Goal: Transaction & Acquisition: Purchase product/service

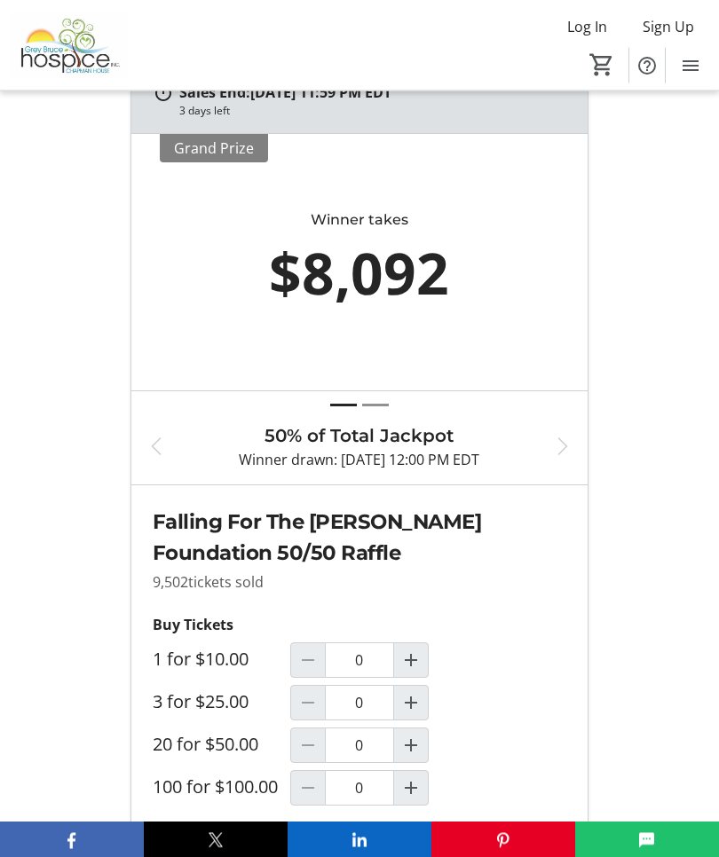
scroll to position [667, 0]
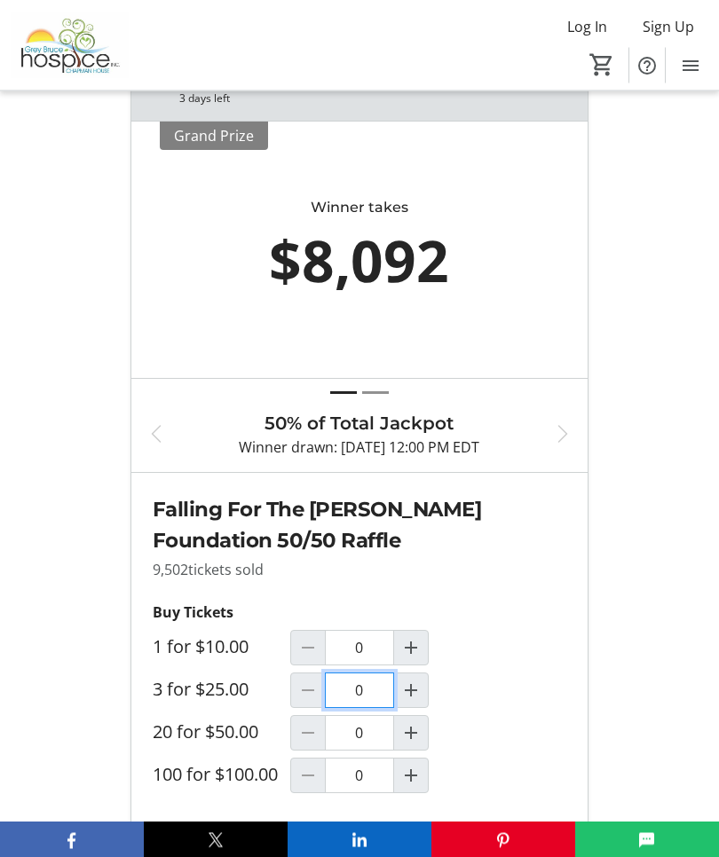
click at [358, 687] on input "0" at bounding box center [359, 690] width 68 height 35
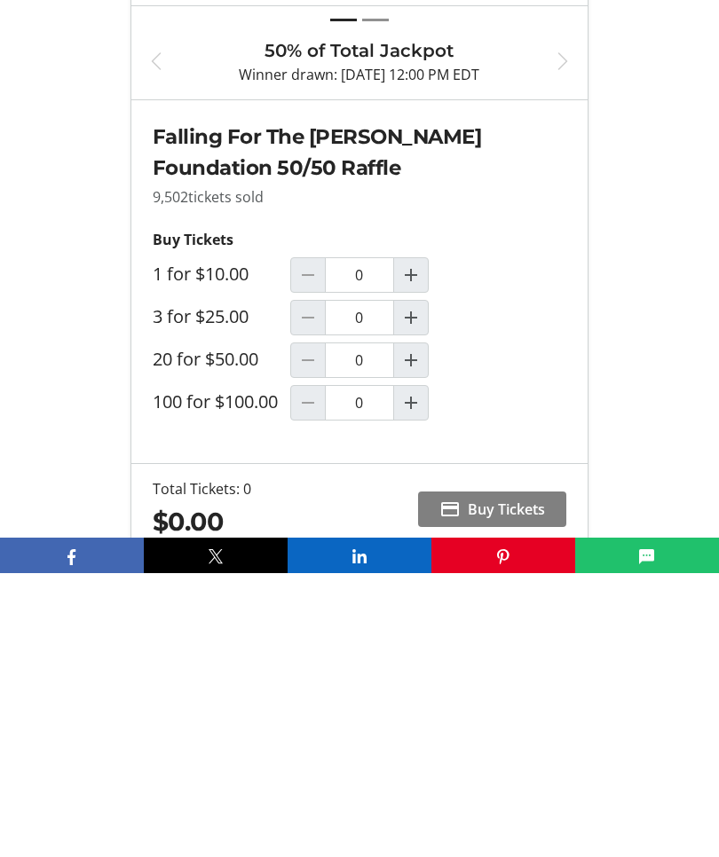
click at [416, 591] on mat-icon "Increment by one" at bounding box center [410, 601] width 21 height 21
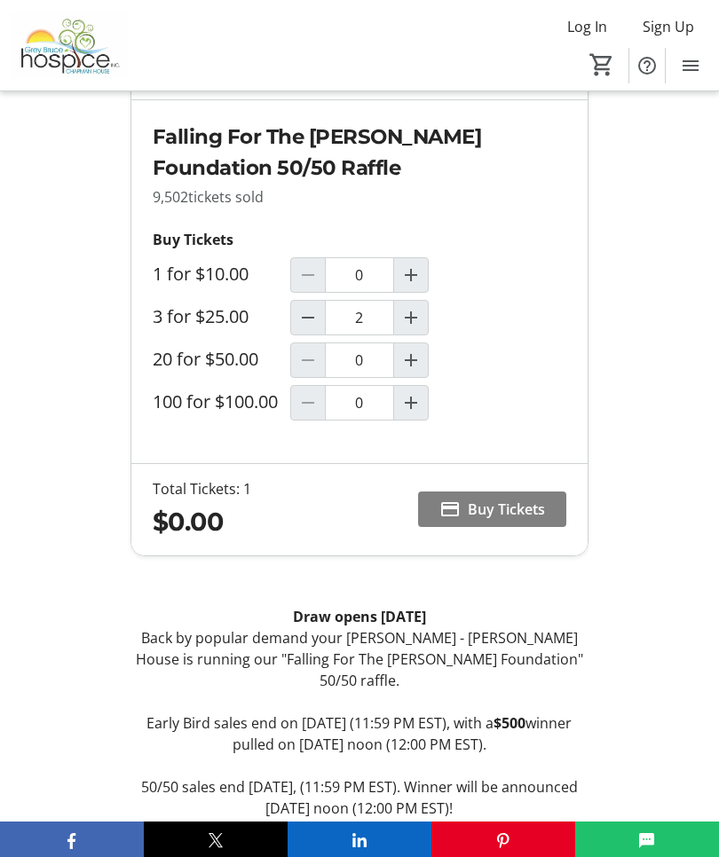
type input "1"
click at [505, 514] on span "Buy Tickets" at bounding box center [506, 509] width 77 height 21
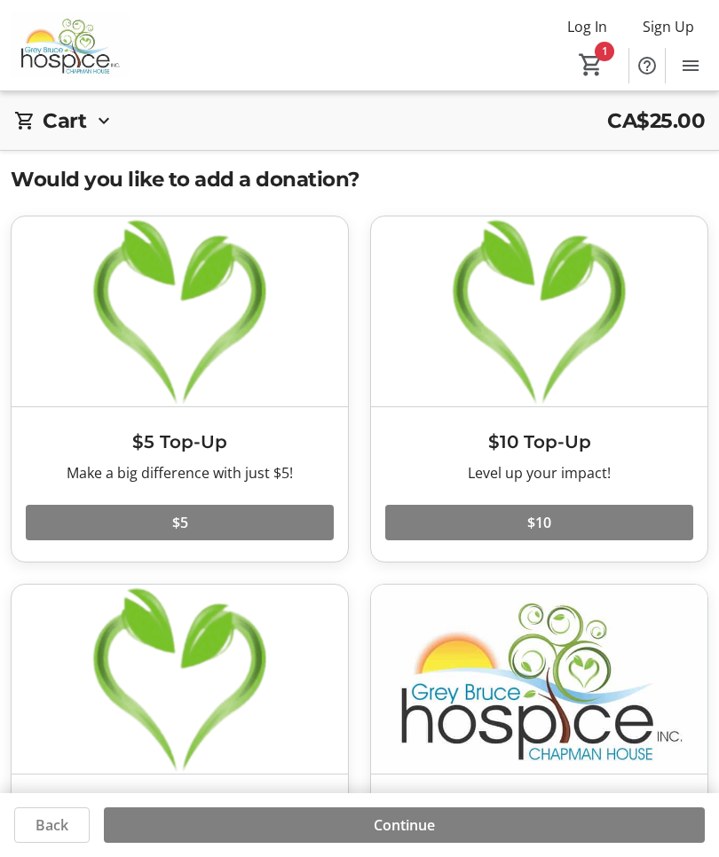
click at [556, 519] on span at bounding box center [539, 522] width 308 height 43
click at [402, 836] on span "Continue" at bounding box center [404, 824] width 61 height 21
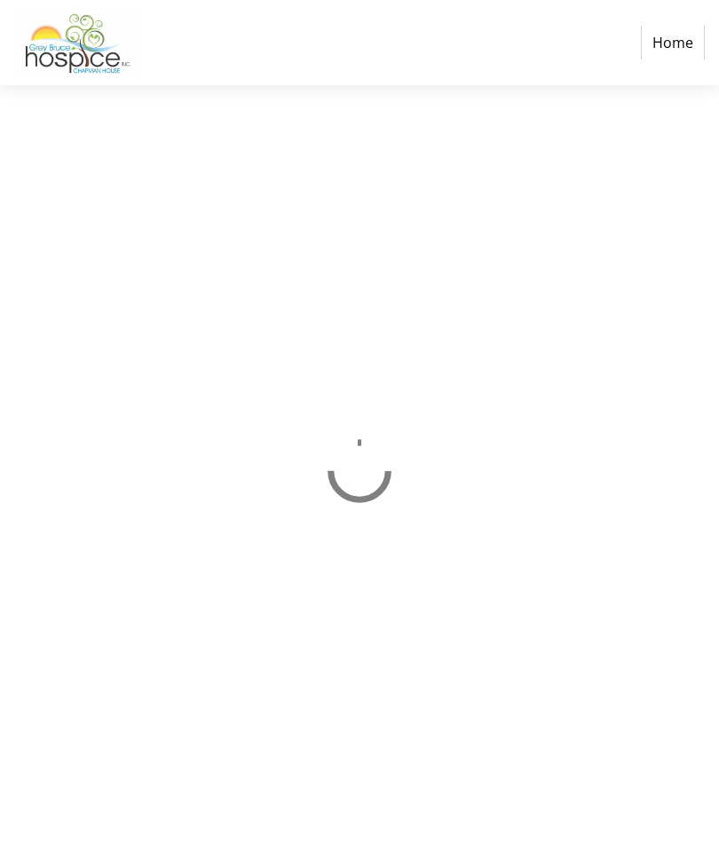
select select "CA"
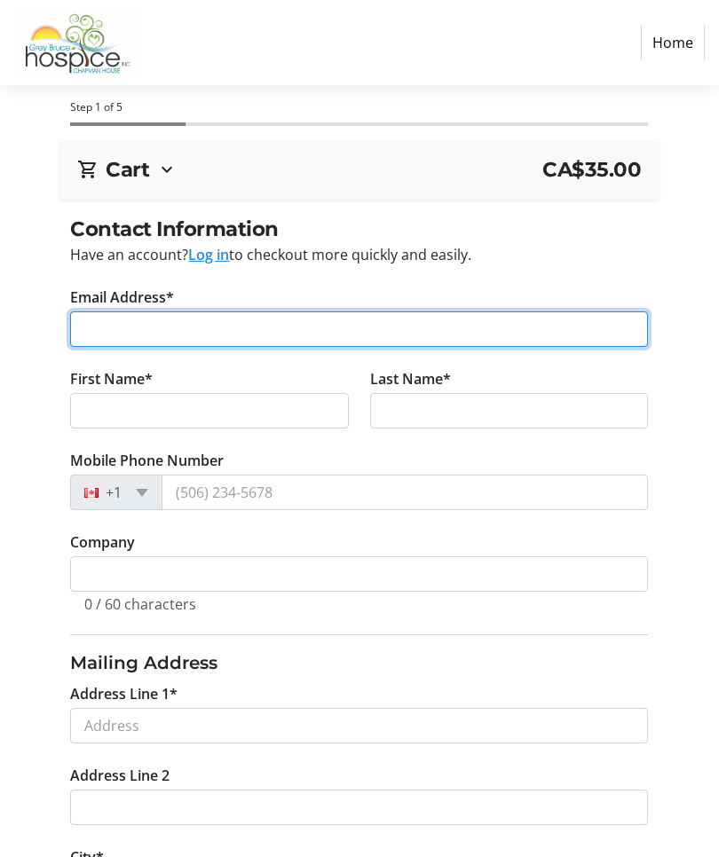
click at [225, 324] on input "Email Address*" at bounding box center [359, 328] width 578 height 35
type input "[EMAIL_ADDRESS][DOMAIN_NAME]"
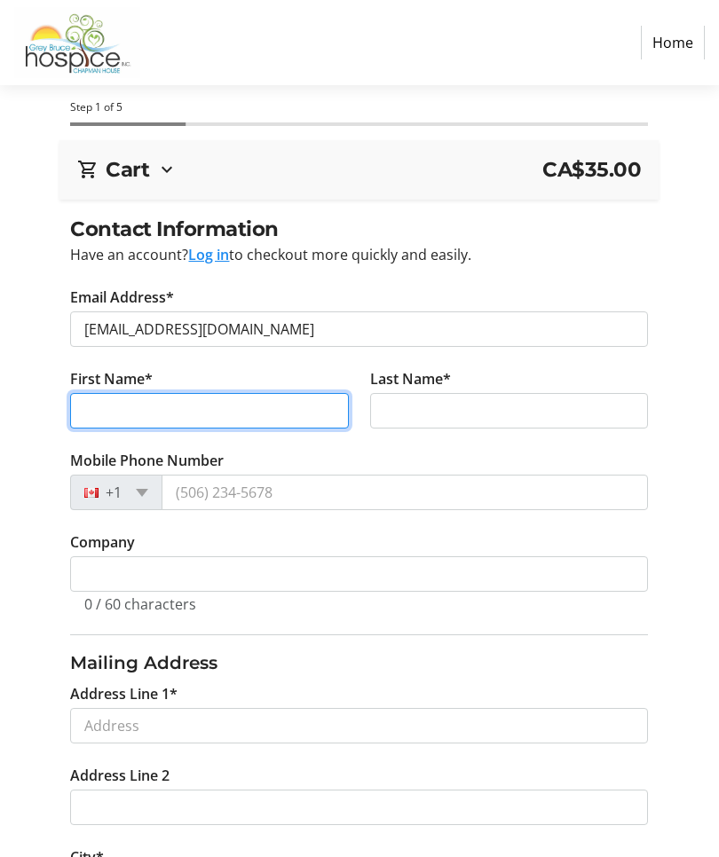
click at [207, 413] on input "First Name*" at bounding box center [209, 410] width 279 height 35
type input "[PERSON_NAME]"
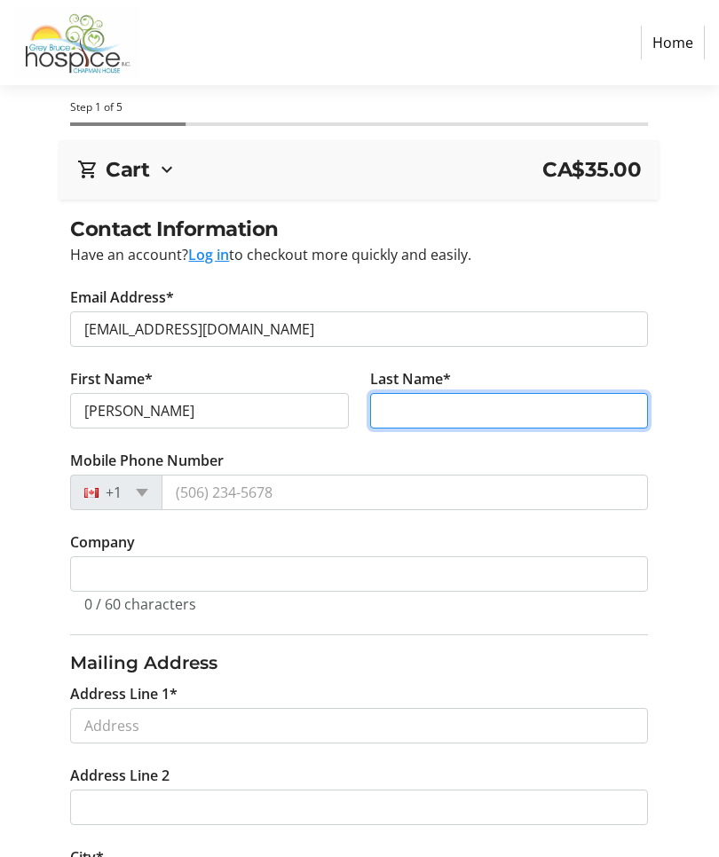
click at [429, 413] on input "Last Name*" at bounding box center [509, 410] width 279 height 35
type input "[PERSON_NAME]"
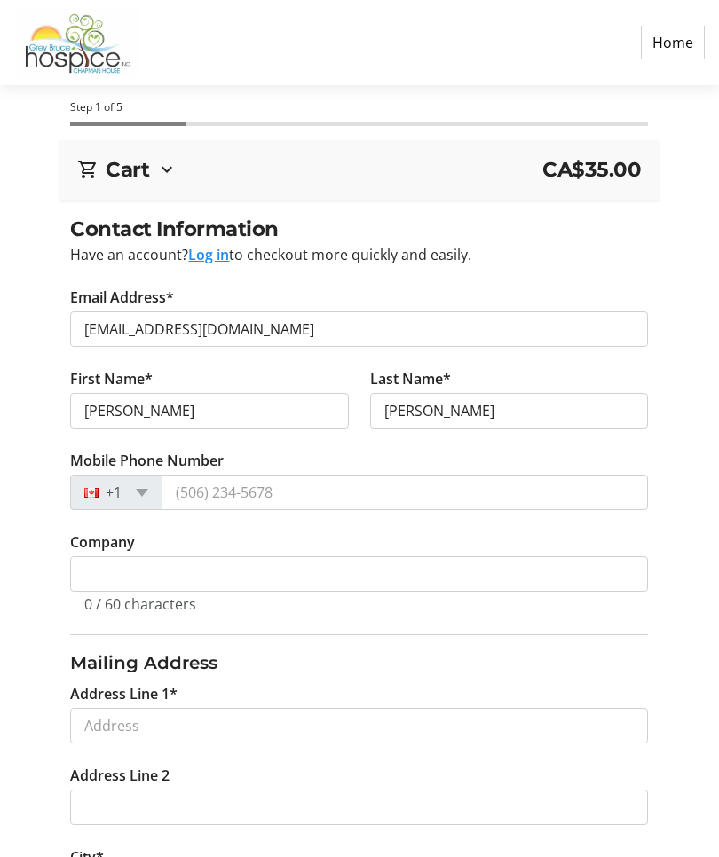
click at [338, 489] on input "Mobile Phone Number" at bounding box center [404, 492] width 486 height 35
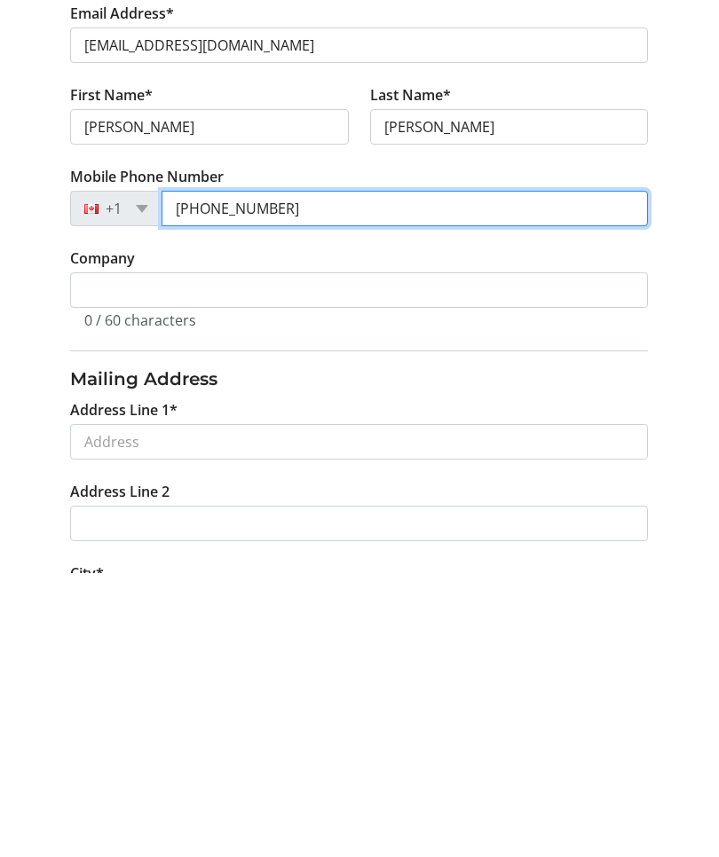
type input "[PHONE_NUMBER]"
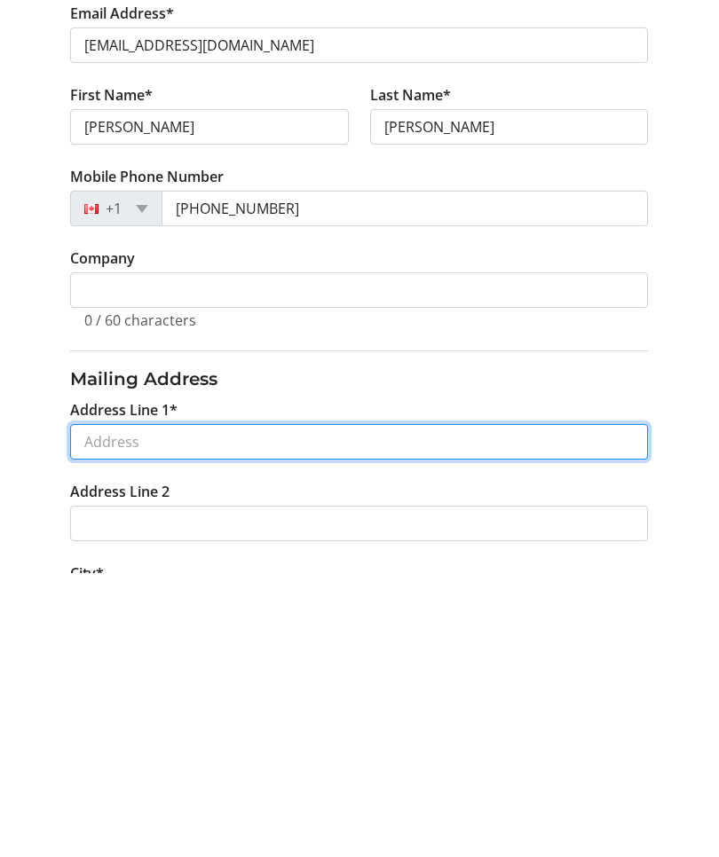
click at [233, 708] on input "Address Line 1*" at bounding box center [359, 725] width 578 height 35
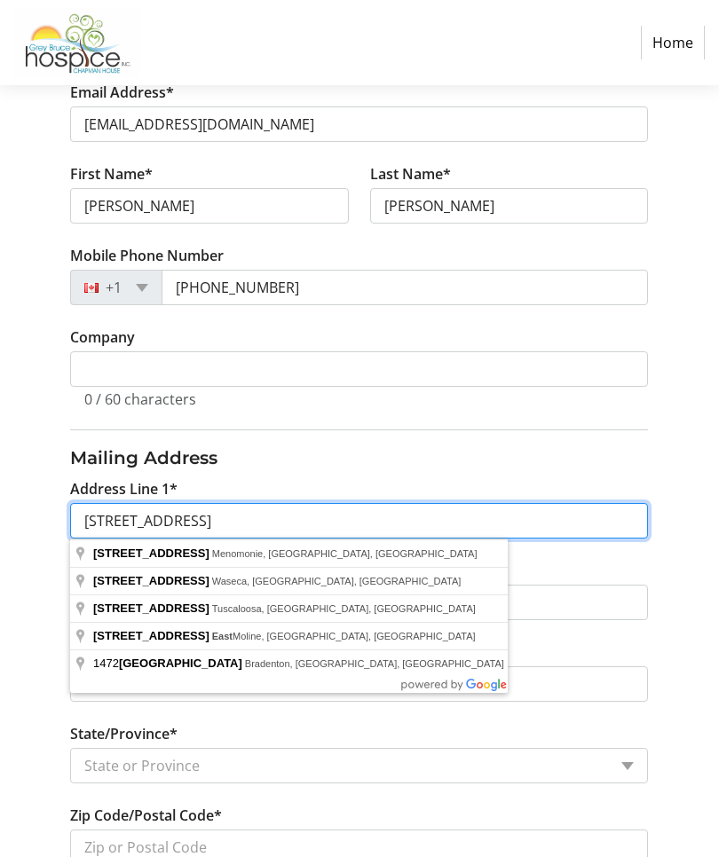
scroll to position [195, 0]
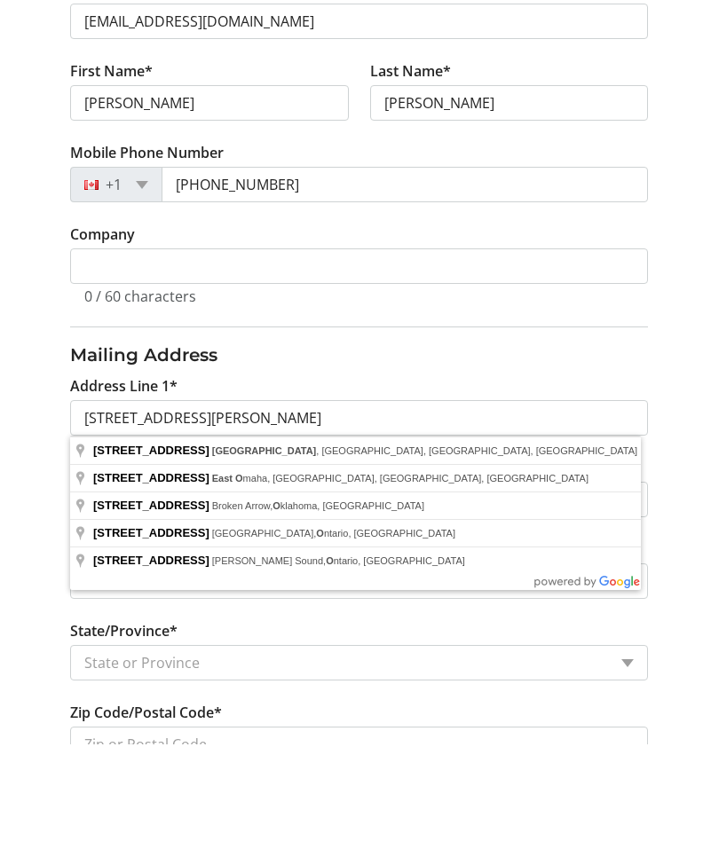
type input "[STREET_ADDRESS]"
type input "[PERSON_NAME] Sound"
select select "ON"
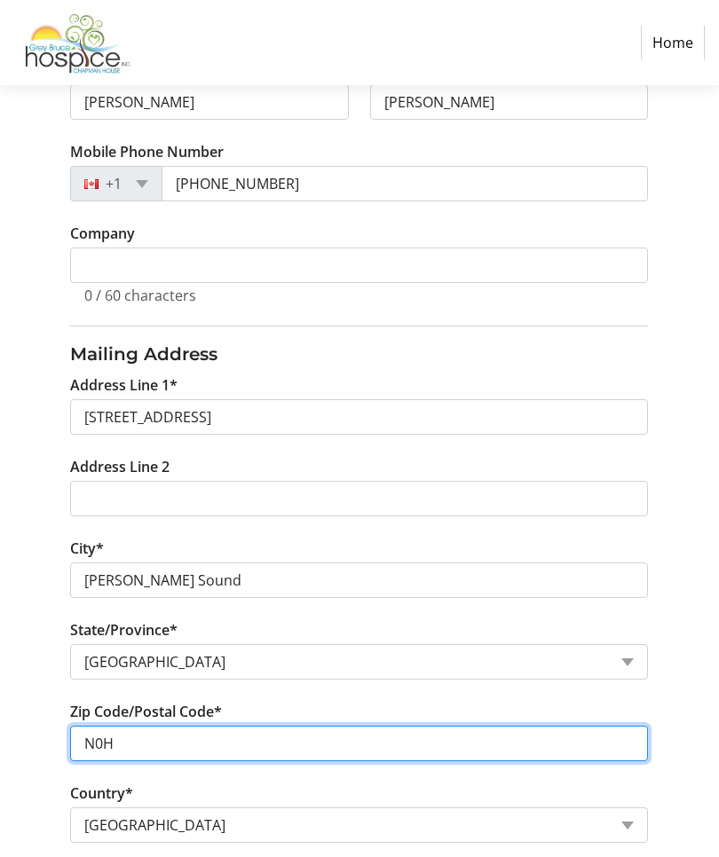
click at [256, 743] on input "N0H" at bounding box center [359, 743] width 578 height 35
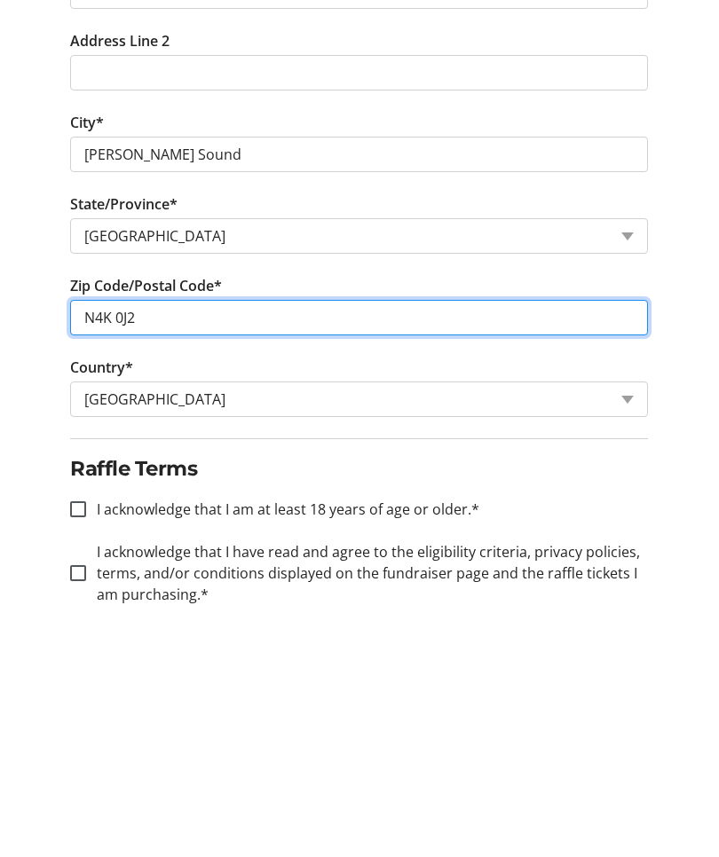
type input "N4K 0J2"
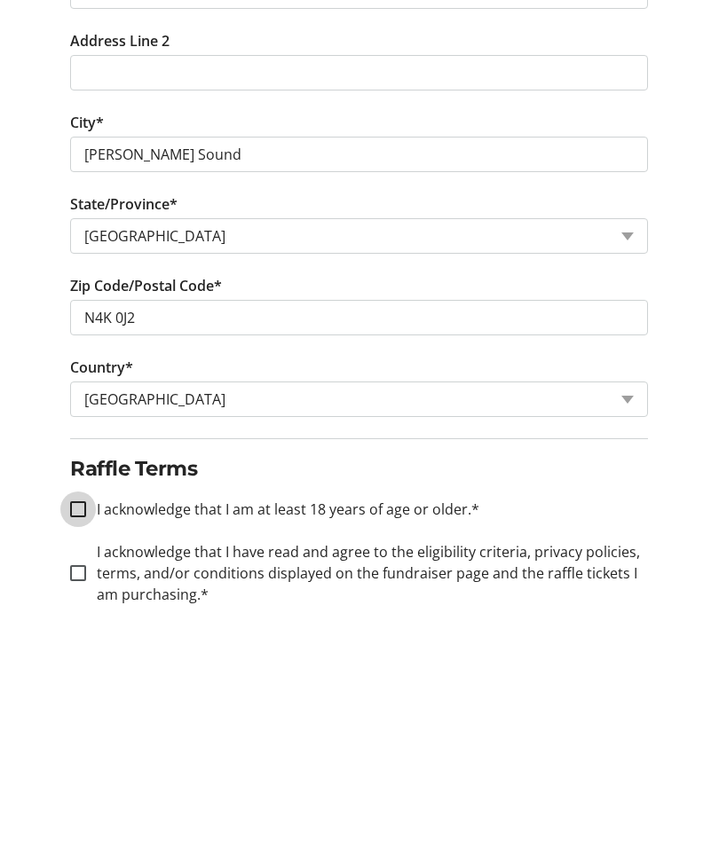
click at [85, 724] on input "I acknowledge that I am at least 18 years of age or older.*" at bounding box center [78, 732] width 16 height 16
checkbox input "true"
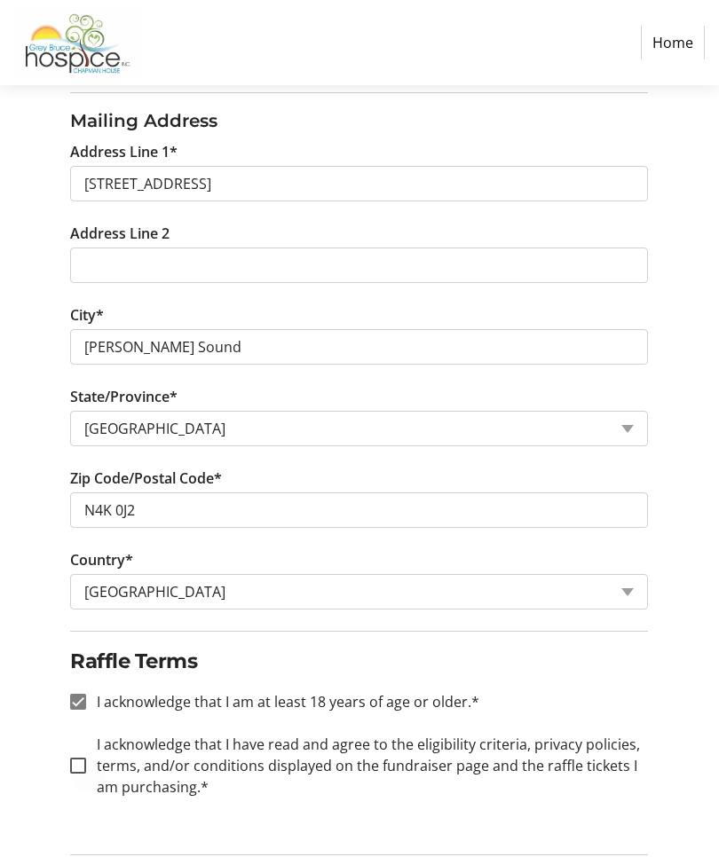
click at [81, 759] on input "I acknowledge that I have read and agree to the eligibility criteria, privacy p…" at bounding box center [78, 766] width 16 height 16
checkbox input "true"
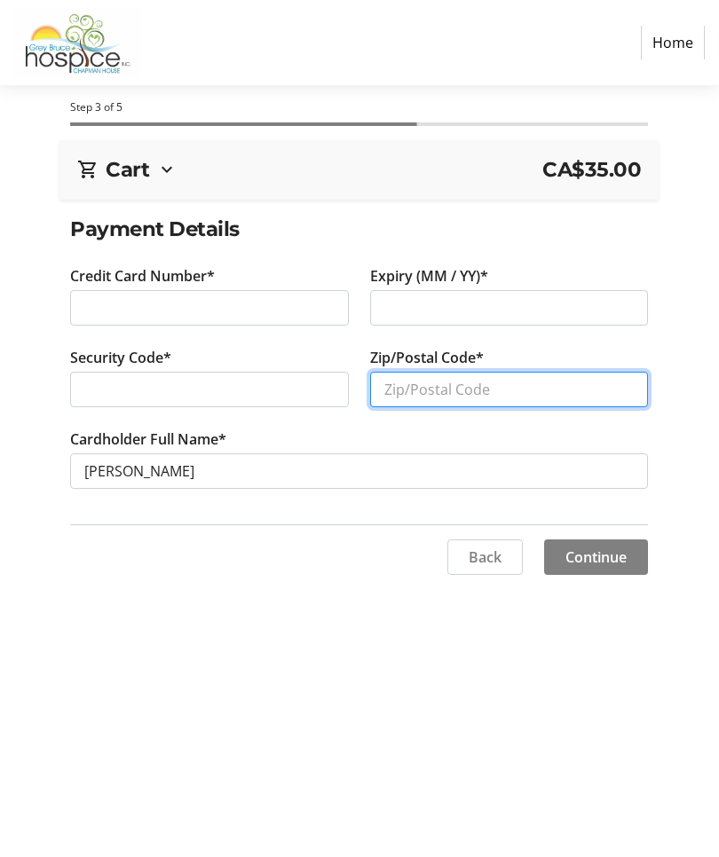
click at [460, 396] on input "Zip/Postal Code*" at bounding box center [509, 389] width 279 height 35
type input "N4K 0J2"
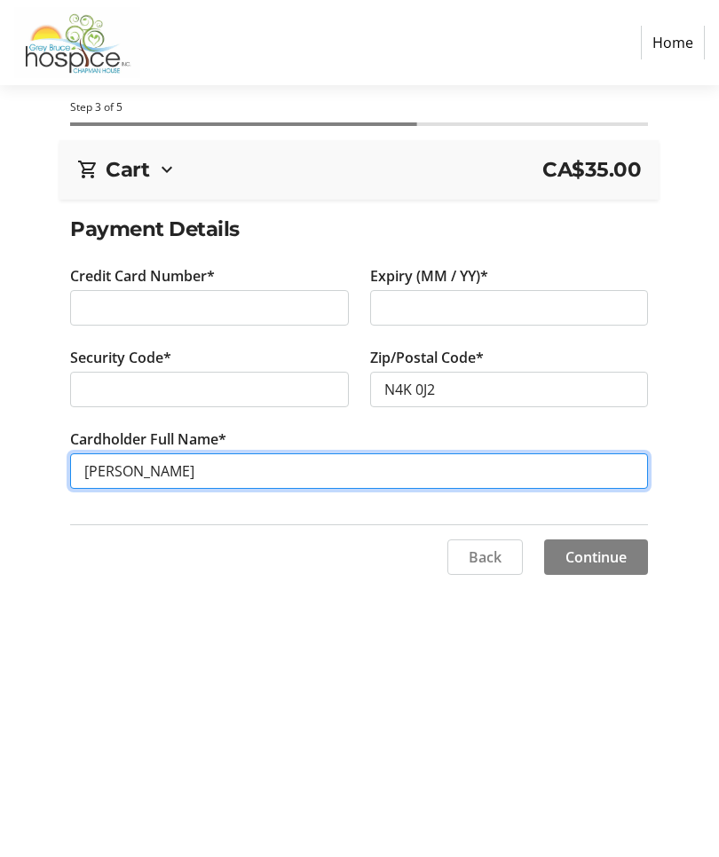
click at [240, 474] on input "[PERSON_NAME]" at bounding box center [359, 470] width 578 height 35
type input "T"
type input "[PERSON_NAME]"
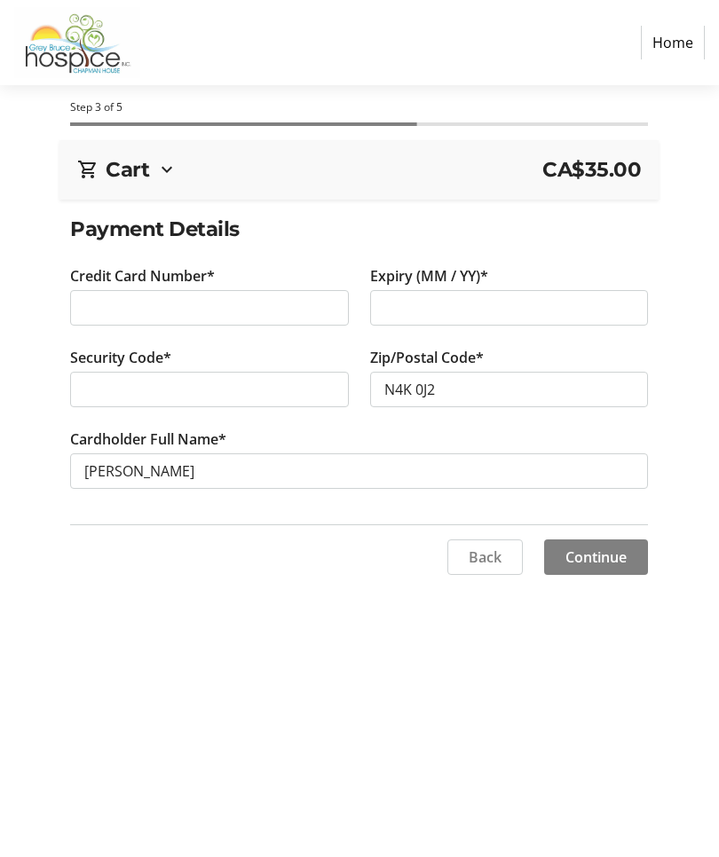
click at [602, 554] on span "Continue" at bounding box center [595, 557] width 61 height 21
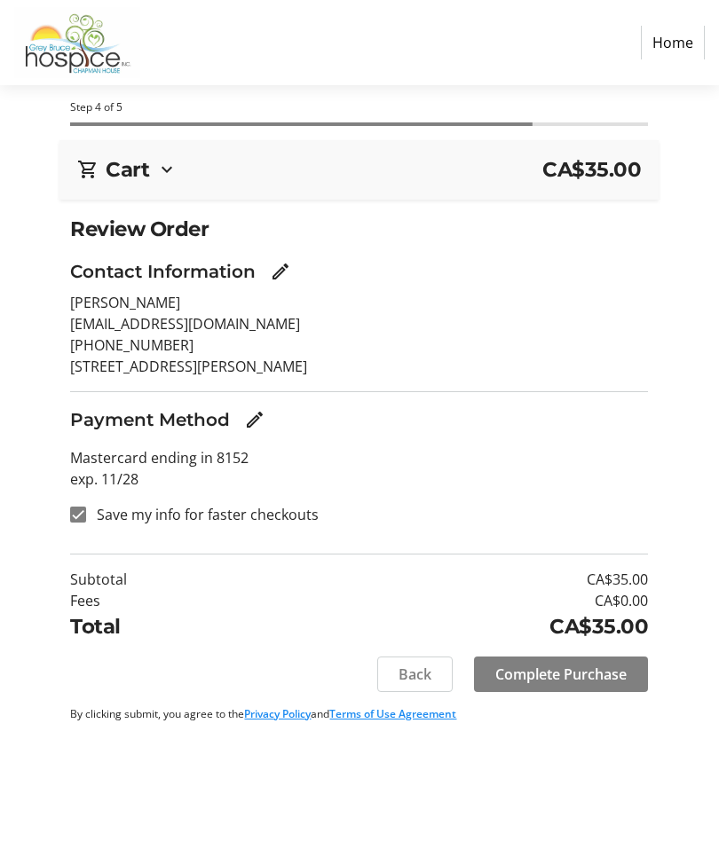
click at [578, 671] on span "Complete Purchase" at bounding box center [560, 674] width 131 height 21
